Goal: Use online tool/utility

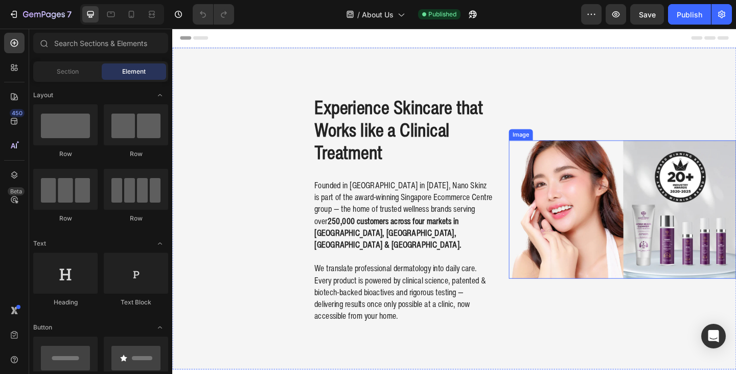
click at [676, 199] on img at bounding box center [661, 225] width 247 height 151
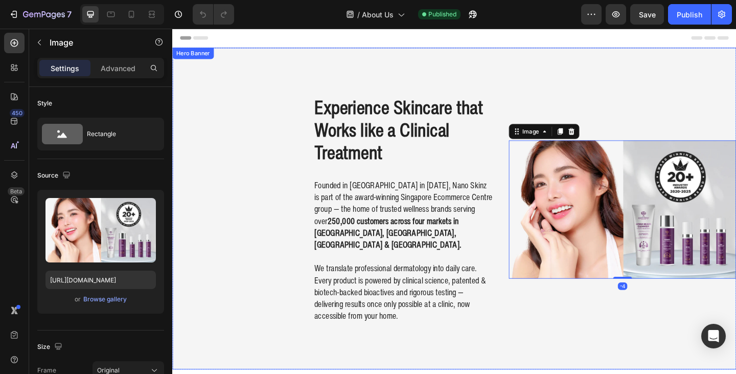
click at [322, 173] on div "Experience Skincare that Works like a Clinical Treatment Heading" at bounding box center [398, 113] width 247 height 127
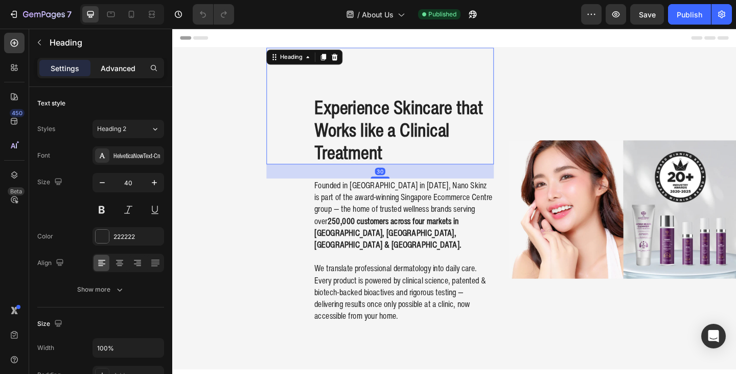
click at [126, 64] on p "Advanced" at bounding box center [118, 68] width 35 height 11
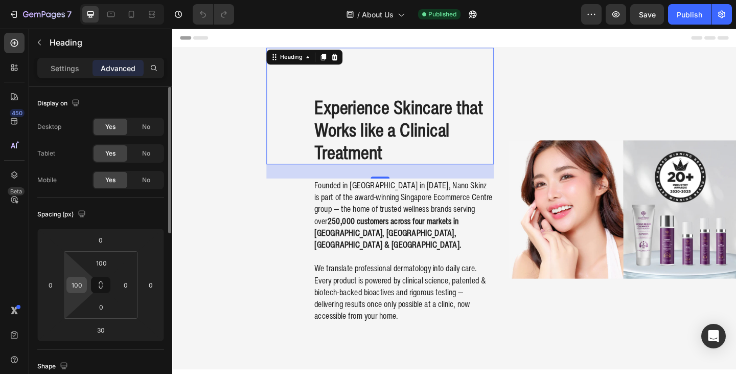
click at [82, 284] on input "100" at bounding box center [76, 284] width 15 height 15
type input "50"
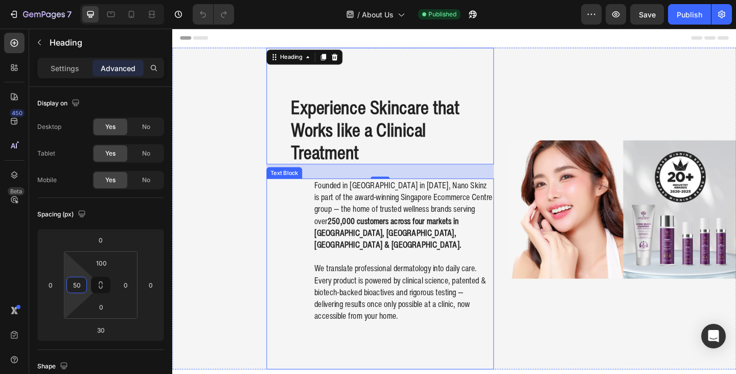
click at [285, 246] on div "Founded in [GEOGRAPHIC_DATA] in [DATE], Nano Skinz is part of the award-winning…" at bounding box center [398, 296] width 247 height 208
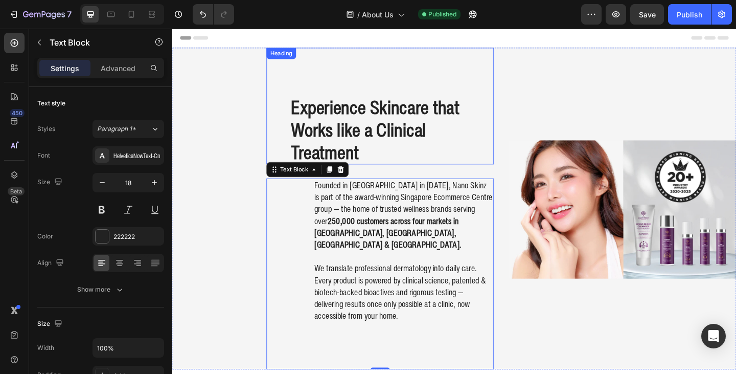
click at [297, 138] on div "Experience Skincare that Works like a Clinical Treatment Heading" at bounding box center [398, 113] width 247 height 127
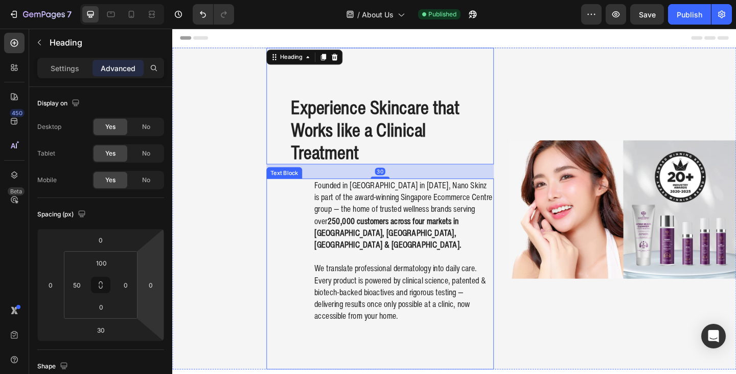
click at [310, 265] on div "Founded in [GEOGRAPHIC_DATA] in [DATE], Nano Skinz is part of the award-winning…" at bounding box center [398, 296] width 247 height 208
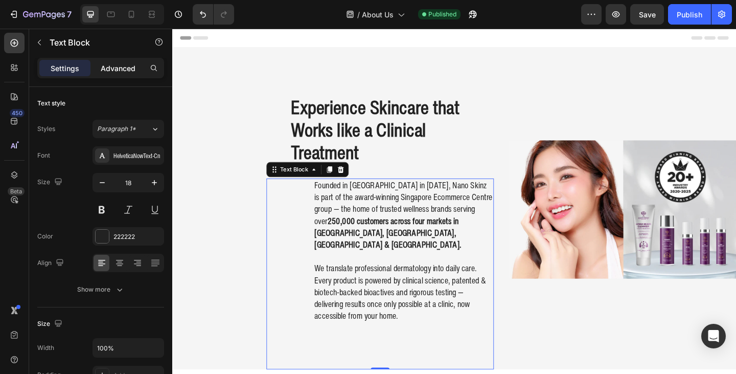
click at [118, 68] on p "Advanced" at bounding box center [118, 68] width 35 height 11
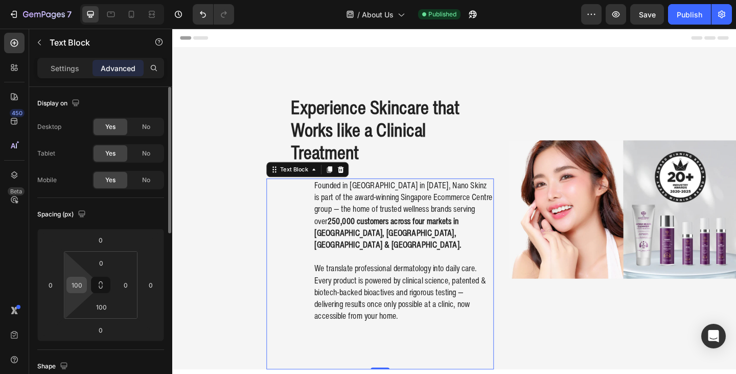
click at [77, 286] on input "100" at bounding box center [76, 284] width 15 height 15
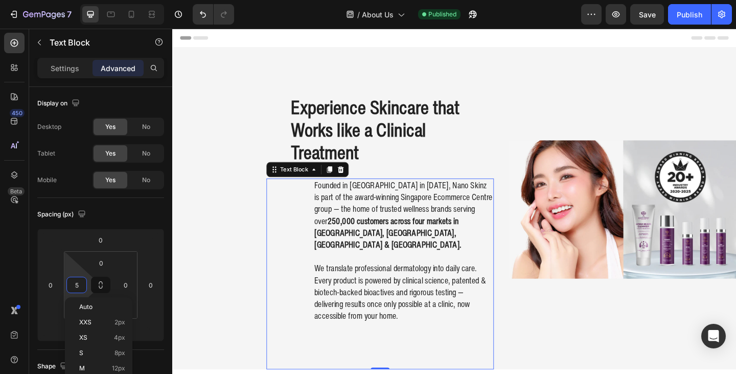
type input "50"
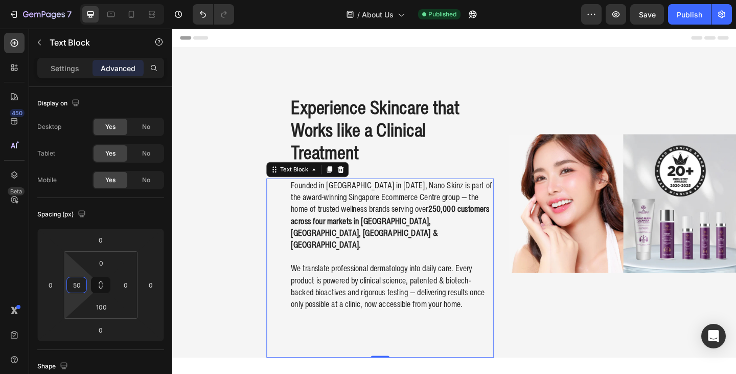
click at [587, 78] on div "Image" at bounding box center [661, 218] width 247 height 337
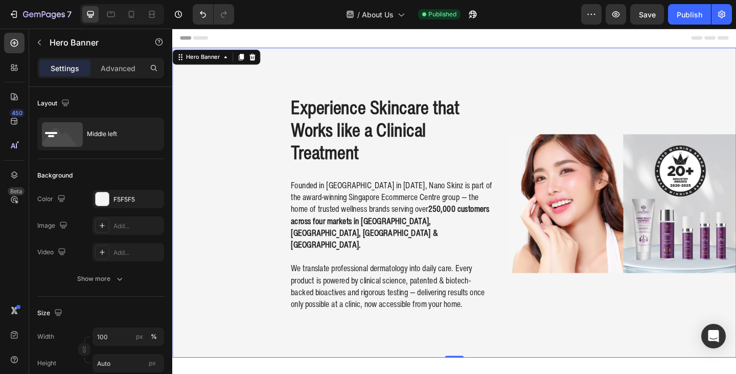
click at [632, 162] on img at bounding box center [661, 219] width 247 height 151
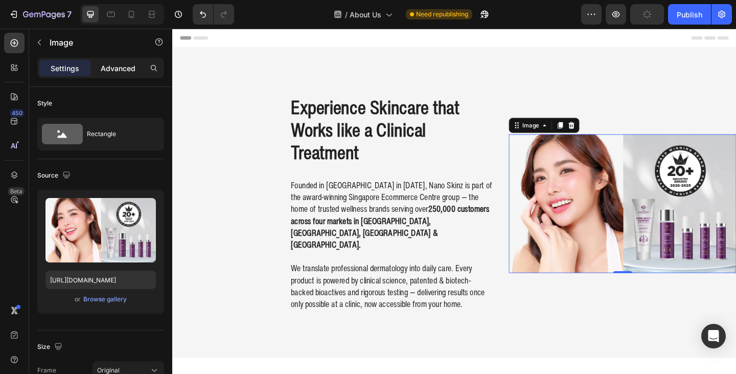
click at [124, 69] on p "Advanced" at bounding box center [118, 68] width 35 height 11
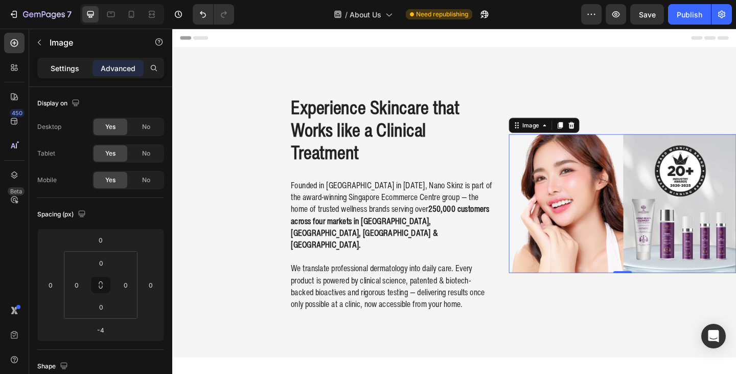
click at [59, 64] on p "Settings" at bounding box center [65, 68] width 29 height 11
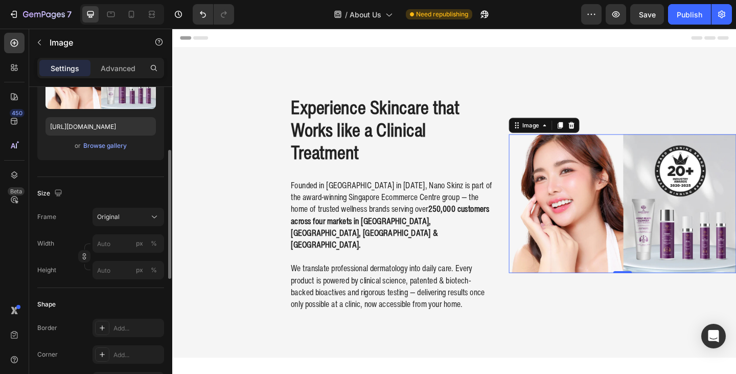
scroll to position [256, 0]
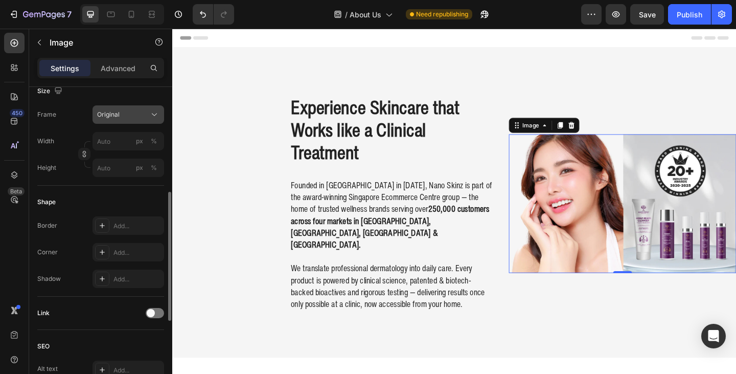
click at [111, 117] on span "Original" at bounding box center [108, 114] width 22 height 9
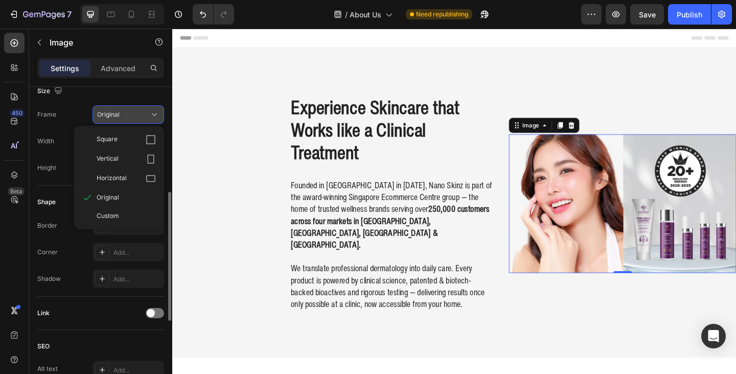
click at [111, 115] on span "Original" at bounding box center [108, 114] width 22 height 9
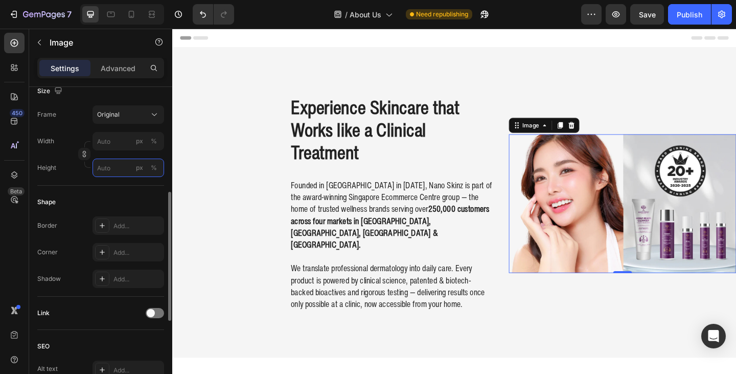
click at [118, 162] on input "px %" at bounding box center [129, 167] width 72 height 18
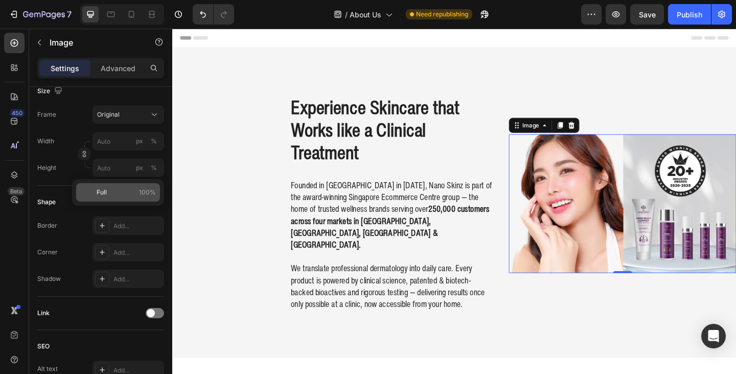
click at [120, 194] on p "Full 100%" at bounding box center [126, 192] width 59 height 9
type input "100"
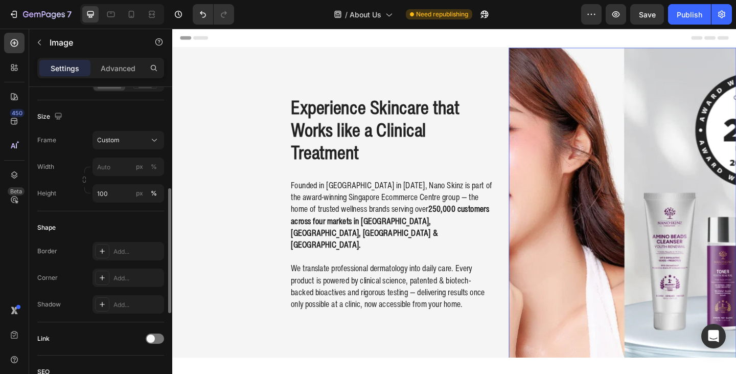
click at [118, 127] on div "Size Frame Custom Width px % Height 100 px %" at bounding box center [100, 155] width 127 height 111
click at [112, 141] on span "Custom" at bounding box center [108, 139] width 22 height 9
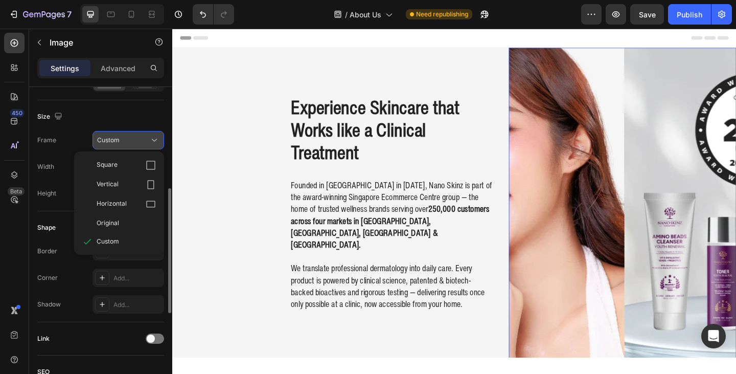
click at [112, 138] on span "Custom" at bounding box center [108, 139] width 22 height 9
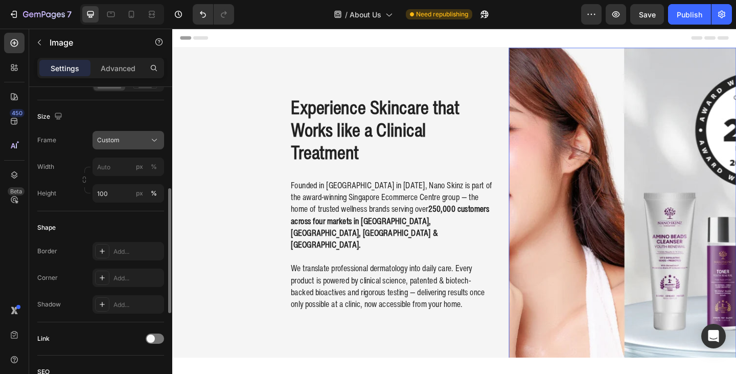
click at [119, 137] on span "Custom" at bounding box center [108, 139] width 22 height 9
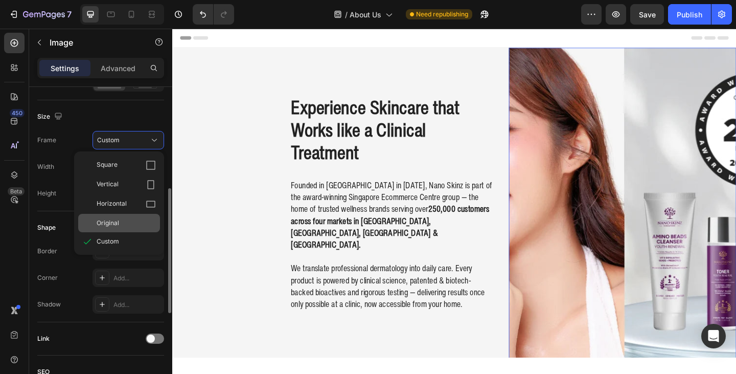
click at [130, 221] on div "Original" at bounding box center [126, 222] width 59 height 9
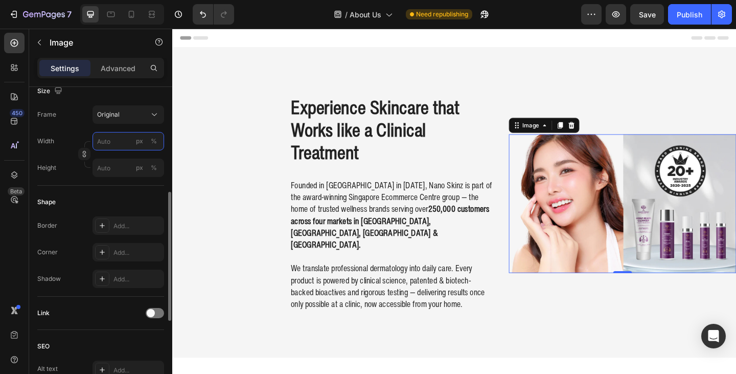
click at [117, 142] on input "px %" at bounding box center [129, 141] width 72 height 18
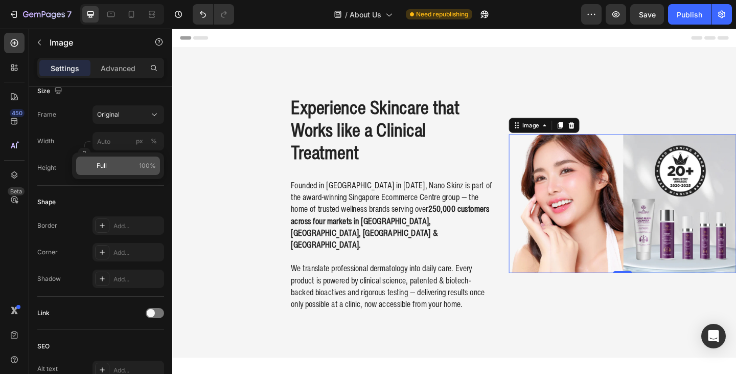
click at [112, 169] on p "Full 100%" at bounding box center [126, 165] width 59 height 9
type input "100"
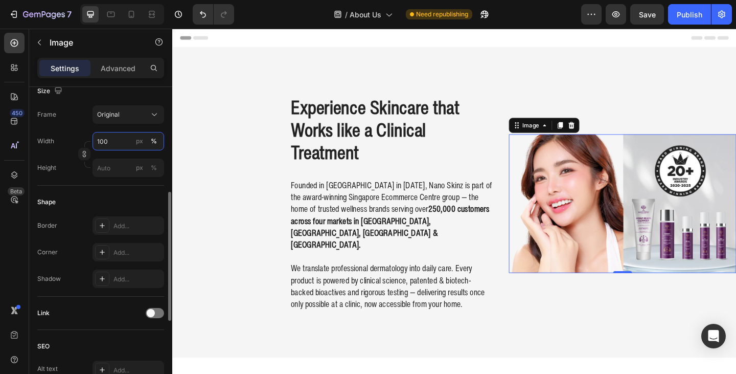
click at [107, 140] on input "100" at bounding box center [129, 141] width 72 height 18
